Goal: Find specific page/section: Find specific page/section

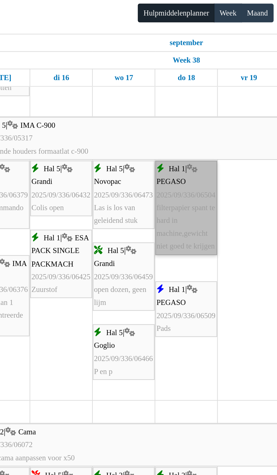
click at [177, 142] on link "Hal 1 | PEGASO 2025/09/336/06504 filterpapier spant te hard in machine,gewicht …" at bounding box center [176, 129] width 26 height 40
